Goal: Navigation & Orientation: Find specific page/section

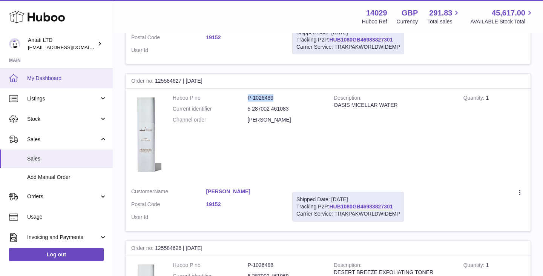
click at [42, 82] on link "My Dashboard" at bounding box center [56, 78] width 113 height 20
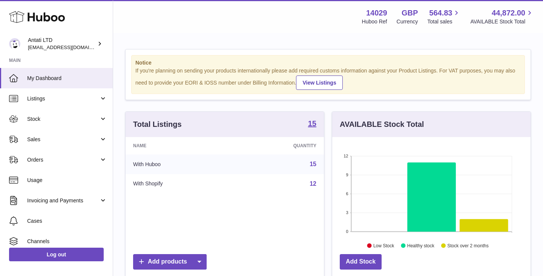
scroll to position [118, 198]
click at [434, 192] on icon at bounding box center [431, 196] width 49 height 69
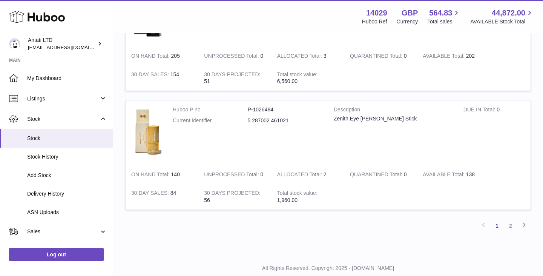
scroll to position [1053, 0]
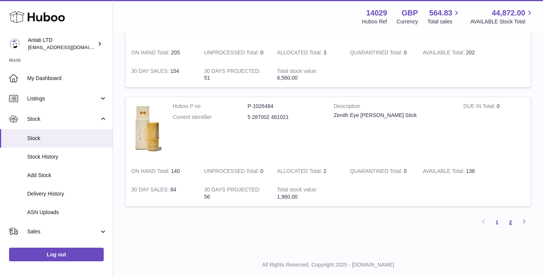
click at [507, 220] on link "2" at bounding box center [511, 222] width 14 height 14
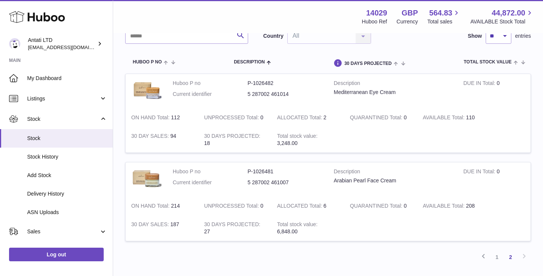
scroll to position [63, 0]
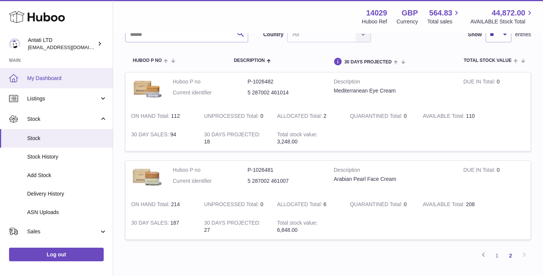
click at [35, 78] on span "My Dashboard" at bounding box center [67, 78] width 80 height 7
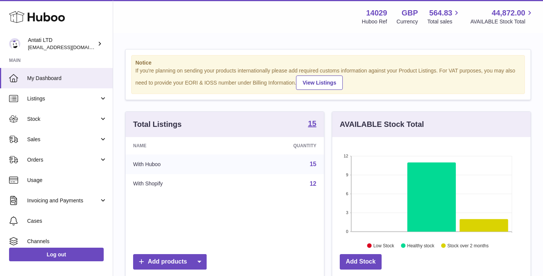
scroll to position [118, 198]
